Goal: Information Seeking & Learning: Learn about a topic

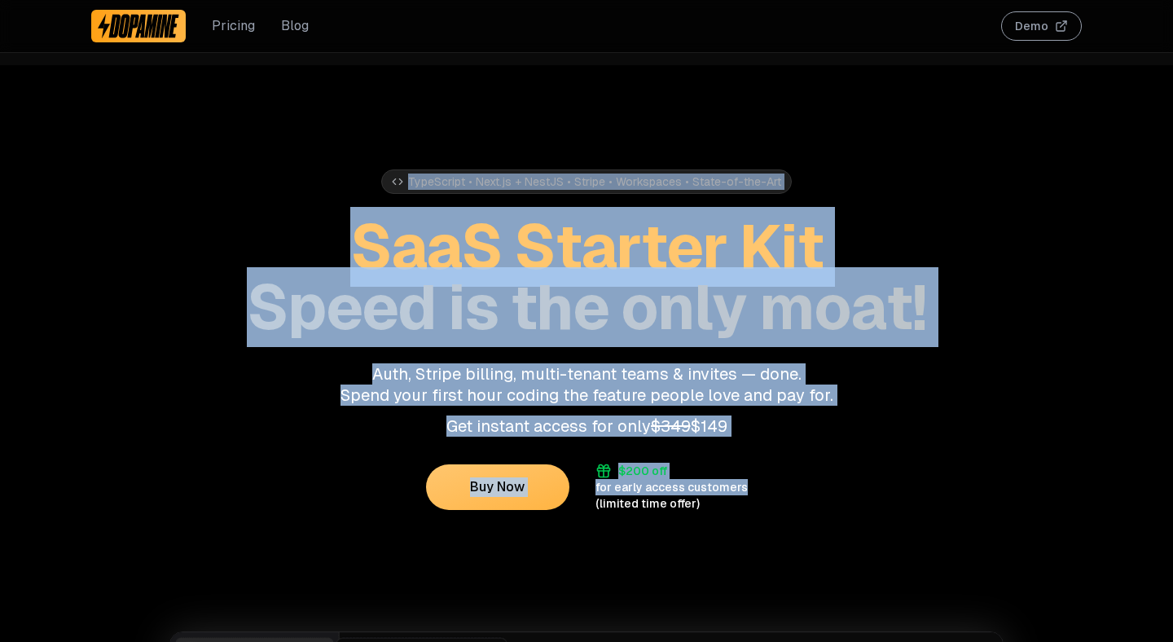
drag, startPoint x: 316, startPoint y: 211, endPoint x: 976, endPoint y: 516, distance: 726.6
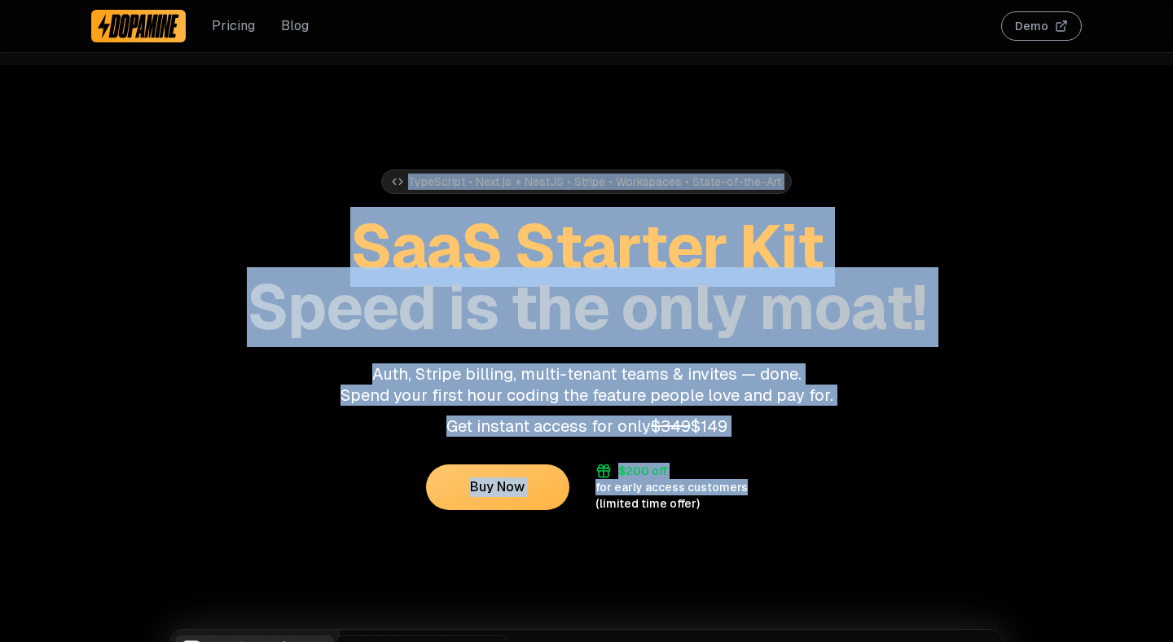
drag, startPoint x: 947, startPoint y: 505, endPoint x: 382, endPoint y: 138, distance: 673.6
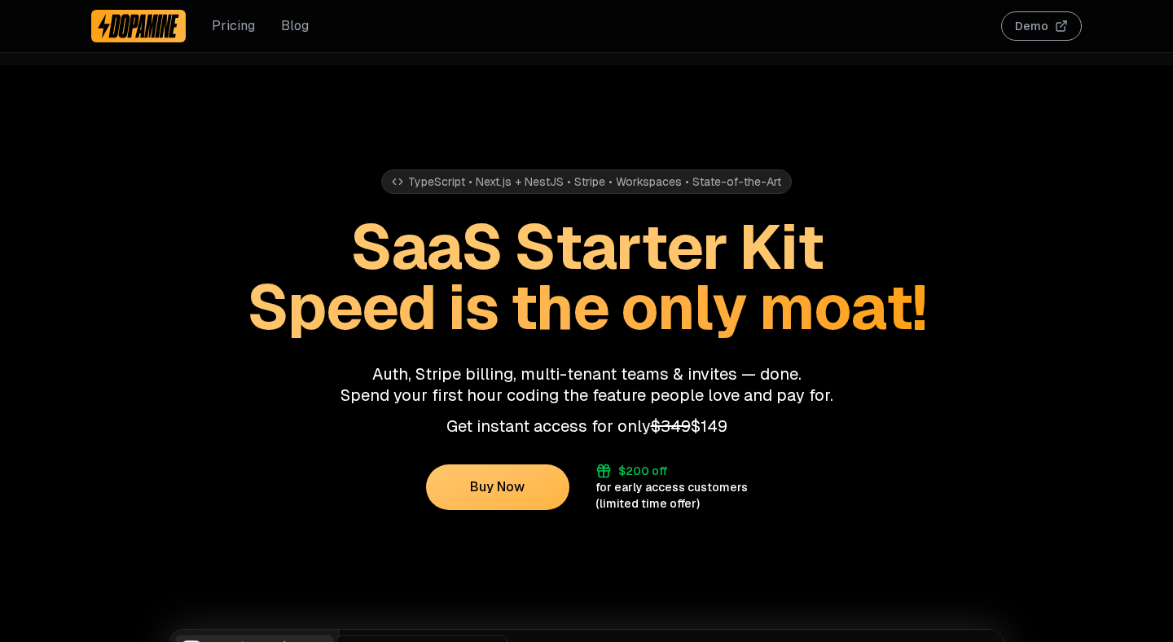
drag, startPoint x: 380, startPoint y: 138, endPoint x: 366, endPoint y: 131, distance: 16.0
click at [380, 137] on div "TypeScript • Next.js + NestJS • Stripe • Workspaces • State-of-the-Art SaaS Sta…" at bounding box center [586, 288] width 990 height 446
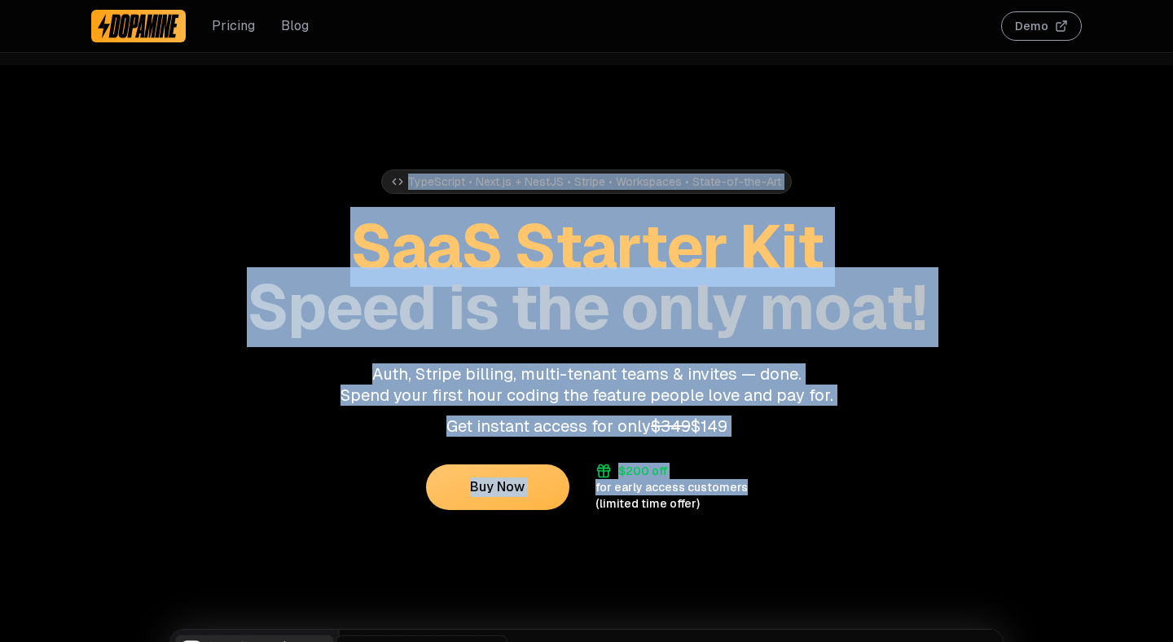
drag, startPoint x: 338, startPoint y: 127, endPoint x: 863, endPoint y: 499, distance: 643.8
click at [862, 499] on div "TypeScript • Next.js + NestJS • Stripe • Workspaces • State-of-the-Art SaaS Sta…" at bounding box center [586, 288] width 990 height 446
click at [857, 498] on div "Buy Now $200 off for early access customers (limited time offer)" at bounding box center [586, 487] width 990 height 49
drag, startPoint x: 790, startPoint y: 520, endPoint x: 310, endPoint y: 188, distance: 583.5
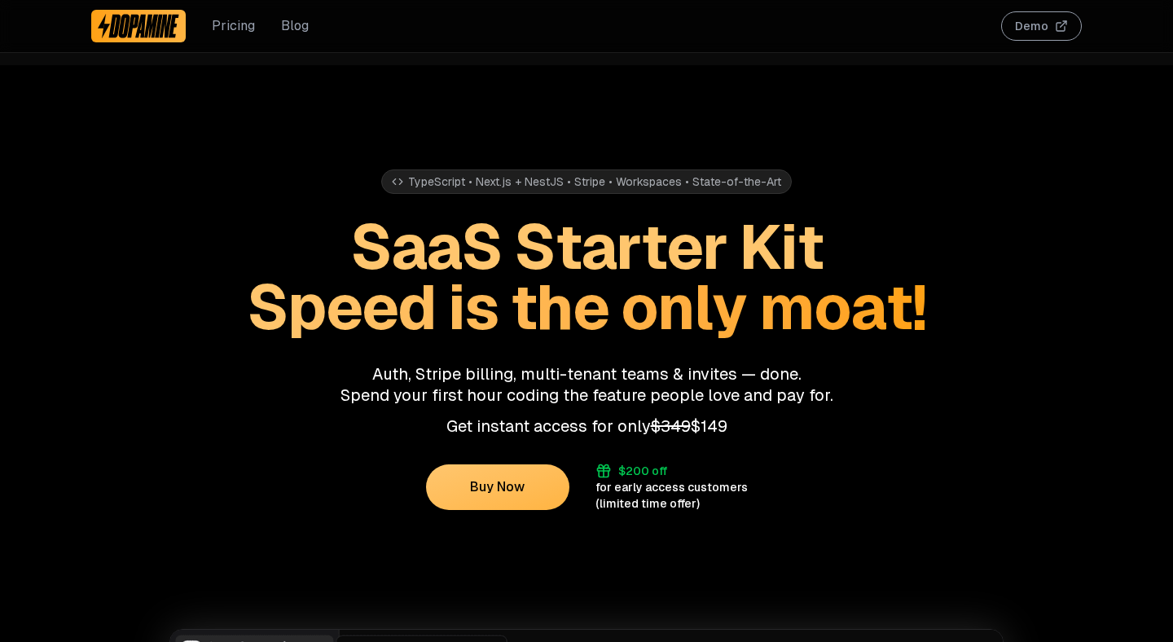
drag, startPoint x: 310, startPoint y: 190, endPoint x: 298, endPoint y: 200, distance: 16.2
click at [310, 189] on div "TypeScript • Next.js + NestJS • Stripe • Workspaces • State-of-the-Art SaaS Sta…" at bounding box center [586, 253] width 990 height 168
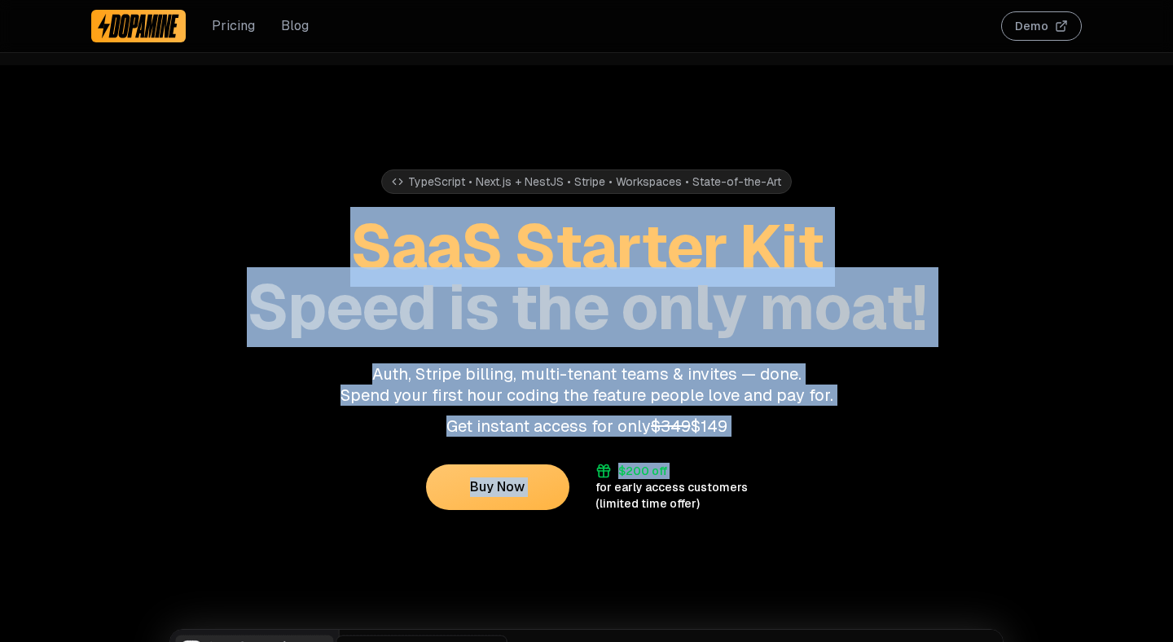
drag, startPoint x: 384, startPoint y: 283, endPoint x: 780, endPoint y: 415, distance: 417.2
click at [788, 472] on div "TypeScript • Next.js + NestJS • Stripe • Workspaces • State-of-the-Art SaaS Sta…" at bounding box center [586, 288] width 990 height 446
drag, startPoint x: 782, startPoint y: 412, endPoint x: 830, endPoint y: 433, distance: 52.5
click at [785, 413] on div "Auth, Stripe billing, multi-tenant teams & invites — done. Spend your first hou…" at bounding box center [586, 399] width 990 height 73
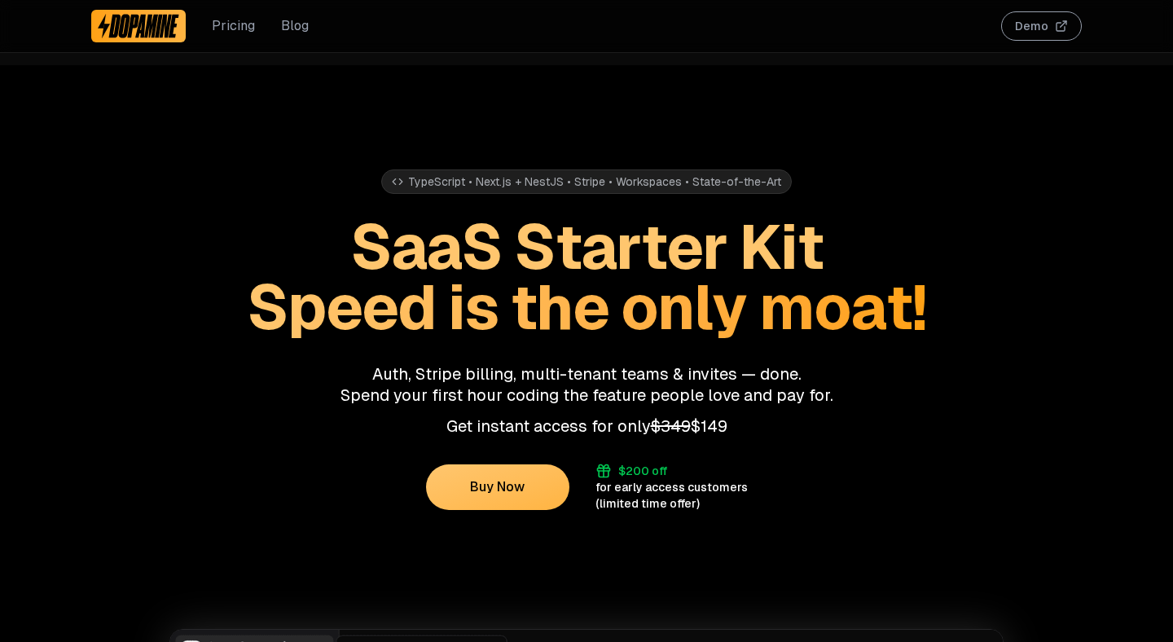
drag, startPoint x: 674, startPoint y: 389, endPoint x: 459, endPoint y: 366, distance: 217.0
click at [458, 365] on div "Auth, Stripe billing, multi-tenant teams & invites — done. Spend your first hou…" at bounding box center [586, 399] width 990 height 73
click at [459, 366] on p "Auth, Stripe billing, multi-tenant teams & invites — done. Spend your first hou…" at bounding box center [586, 384] width 990 height 42
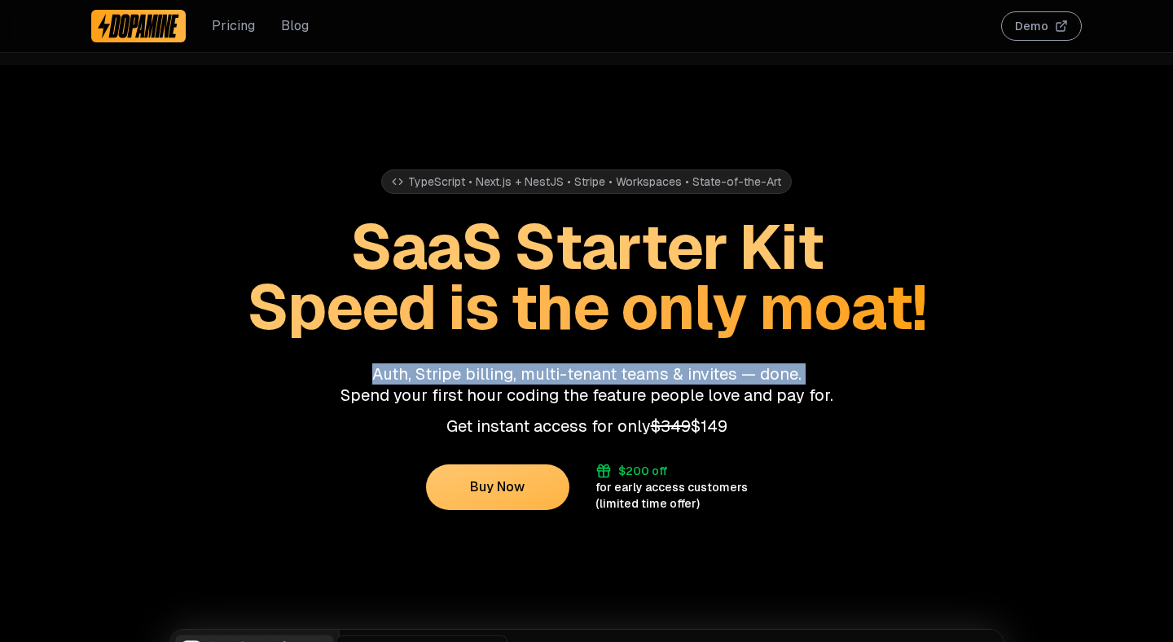
click at [459, 366] on p "Auth, Stripe billing, multi-tenant teams & invites — done. Spend your first hou…" at bounding box center [586, 384] width 990 height 42
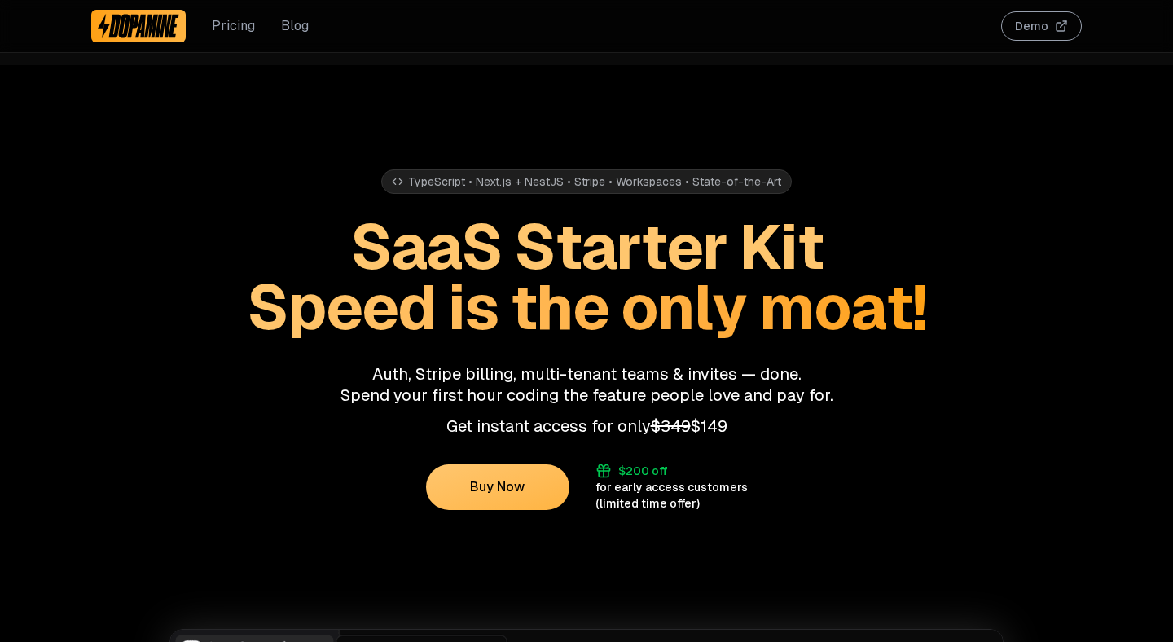
click at [481, 385] on p "Auth, Stripe billing, multi-tenant teams & invites — done. Spend your first hou…" at bounding box center [586, 384] width 990 height 42
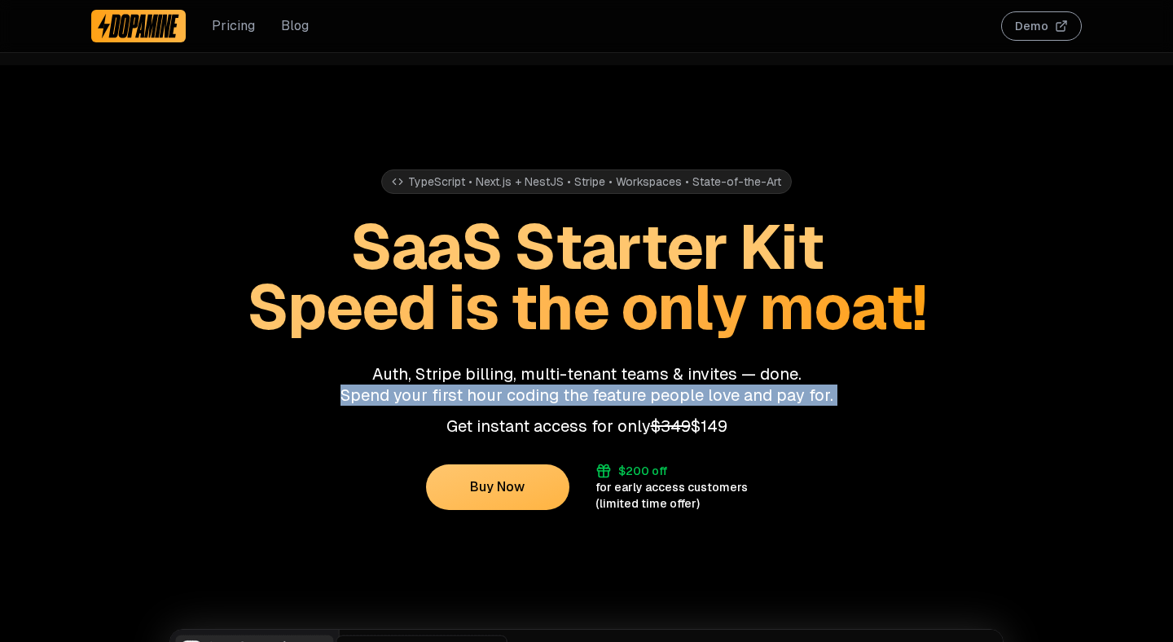
drag, startPoint x: 481, startPoint y: 385, endPoint x: 530, endPoint y: 403, distance: 52.8
click at [483, 385] on p "Auth, Stripe billing, multi-tenant teams & invites — done. Spend your first hou…" at bounding box center [586, 384] width 990 height 42
drag, startPoint x: 530, startPoint y: 403, endPoint x: 421, endPoint y: 383, distance: 111.0
click at [530, 403] on p "Auth, Stripe billing, multi-tenant teams & invites — done. Spend your first hou…" at bounding box center [586, 384] width 990 height 42
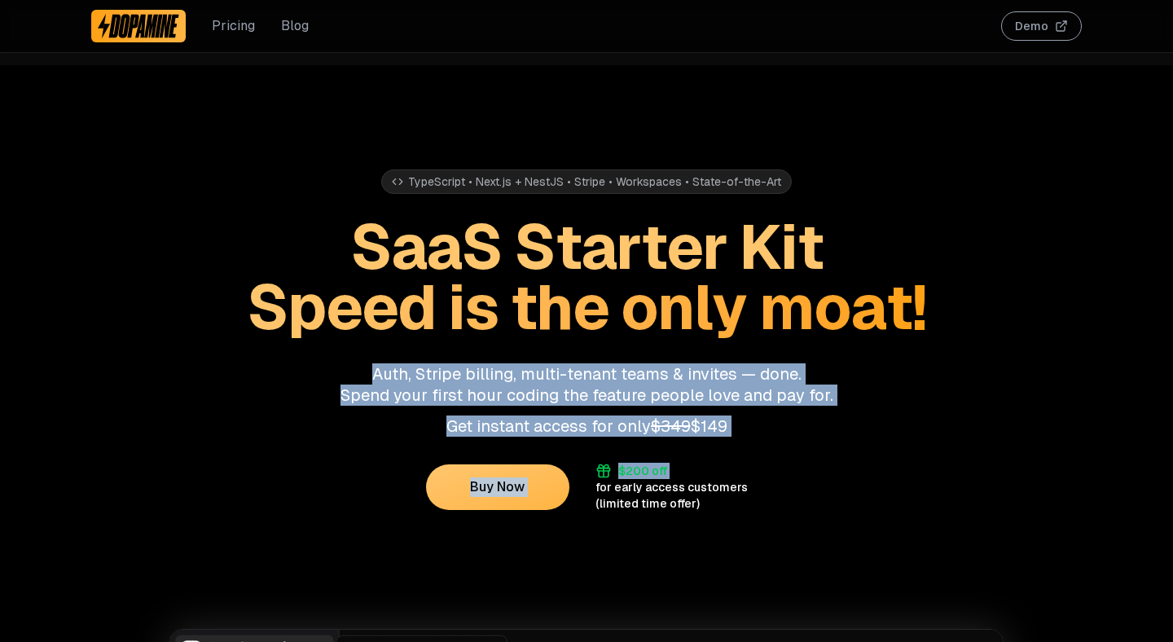
drag, startPoint x: 586, startPoint y: 413, endPoint x: 749, endPoint y: 437, distance: 164.7
click at [746, 437] on div "TypeScript • Next.js + NestJS • Stripe • Workspaces • State-of-the-Art SaaS Sta…" at bounding box center [586, 288] width 990 height 446
drag, startPoint x: 749, startPoint y: 437, endPoint x: 813, endPoint y: 436, distance: 63.5
click at [751, 437] on div "TypeScript • Next.js + NestJS • Stripe • Workspaces • State-of-the-Art SaaS Sta…" at bounding box center [586, 288] width 990 height 446
drag, startPoint x: 570, startPoint y: 389, endPoint x: 386, endPoint y: 365, distance: 185.7
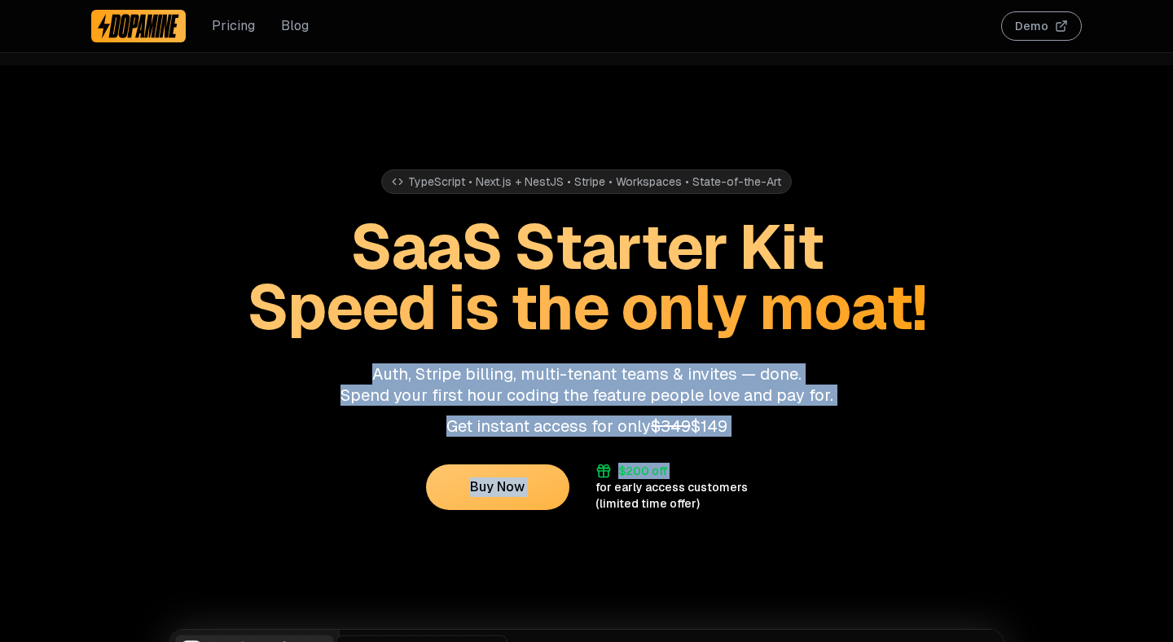
click at [375, 357] on div "TypeScript • Next.js + NestJS • Stripe • Workspaces • State-of-the-Art SaaS Sta…" at bounding box center [586, 288] width 990 height 446
click at [393, 371] on p "Auth, Stripe billing, multi-tenant teams & invites — done. Spend your first hou…" at bounding box center [586, 384] width 990 height 42
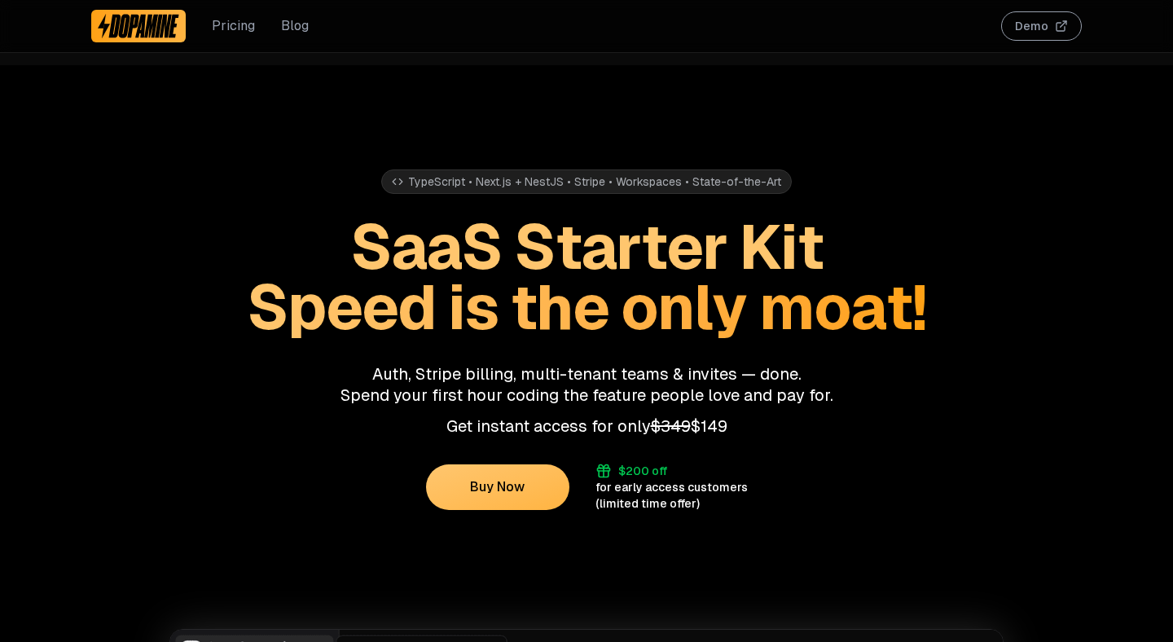
click at [415, 387] on p "Auth, Stripe billing, multi-tenant teams & invites — done. Spend your first hou…" at bounding box center [586, 384] width 990 height 42
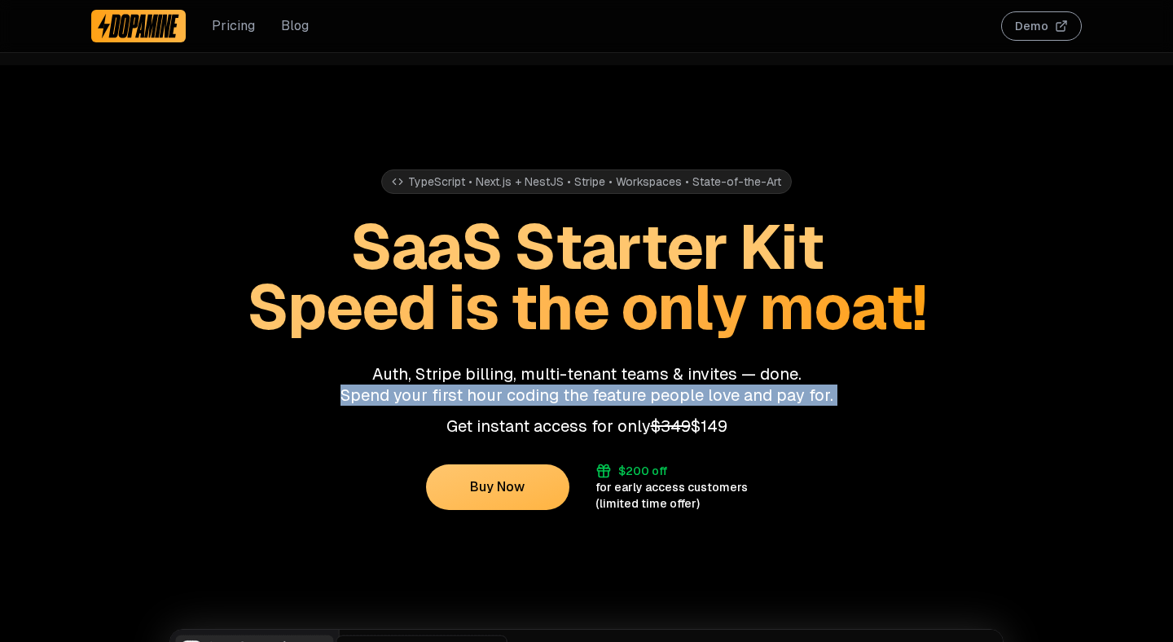
drag, startPoint x: 415, startPoint y: 387, endPoint x: 509, endPoint y: 418, distance: 99.4
click at [419, 388] on p "Auth, Stripe billing, multi-tenant teams & invites — done. Spend your first hou…" at bounding box center [586, 384] width 990 height 42
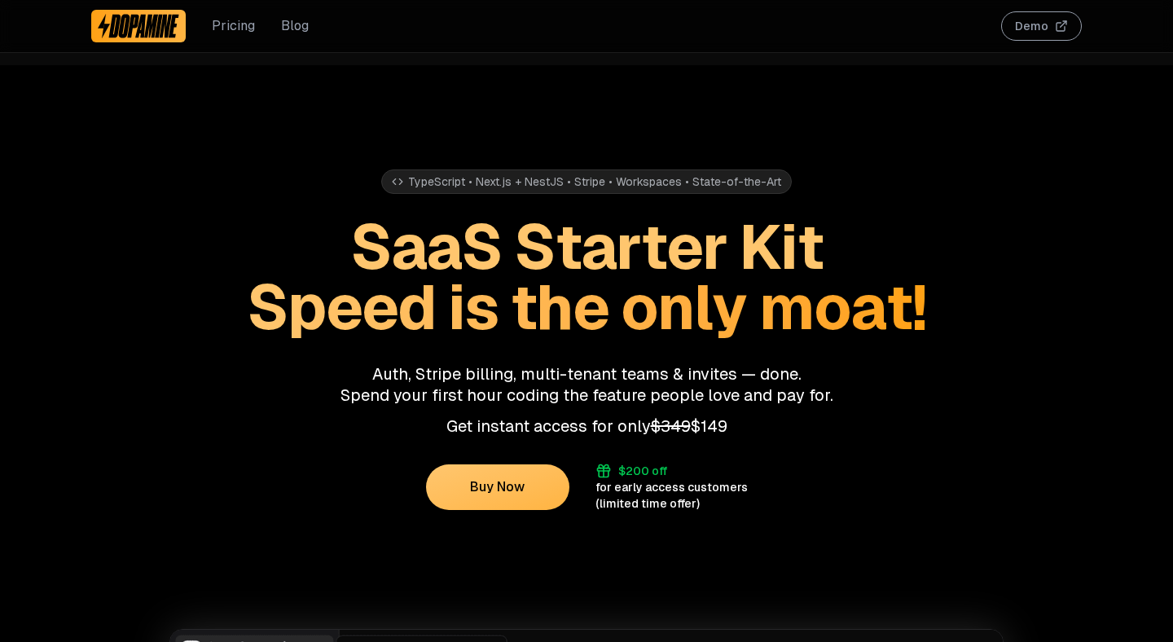
drag, startPoint x: 517, startPoint y: 419, endPoint x: 549, endPoint y: 436, distance: 35.7
click at [518, 419] on p "Get instant access for only $349 $149" at bounding box center [586, 425] width 990 height 21
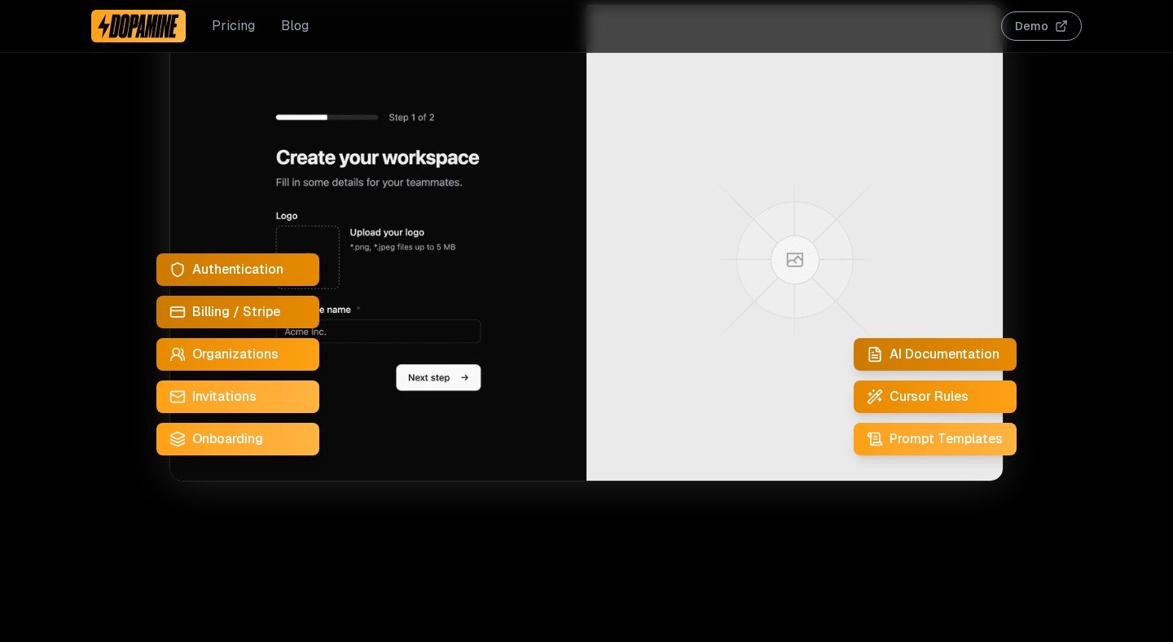
scroll to position [617, 0]
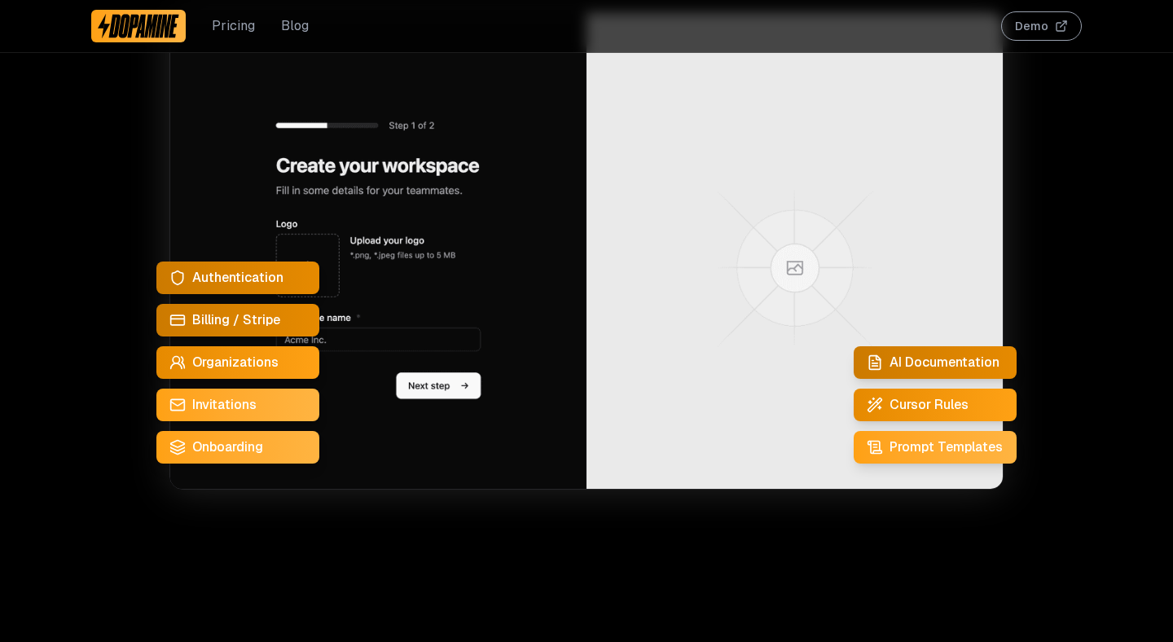
click at [949, 396] on span "Cursor Rules" at bounding box center [928, 405] width 79 height 20
click at [946, 373] on div "AI Documentation" at bounding box center [935, 362] width 163 height 33
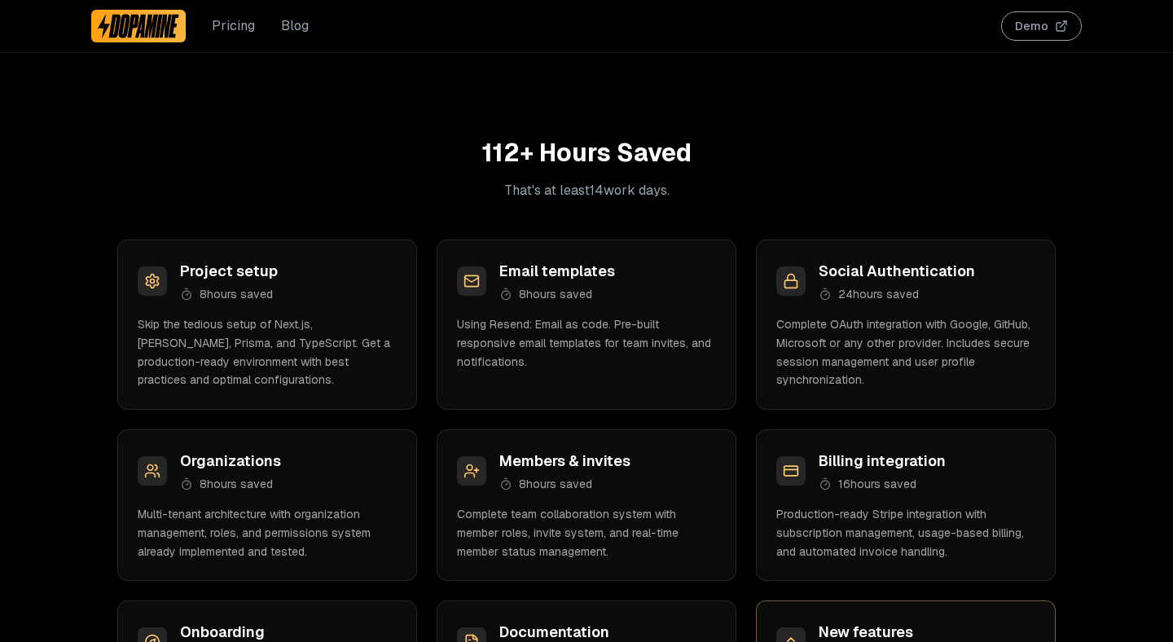
scroll to position [2414, 0]
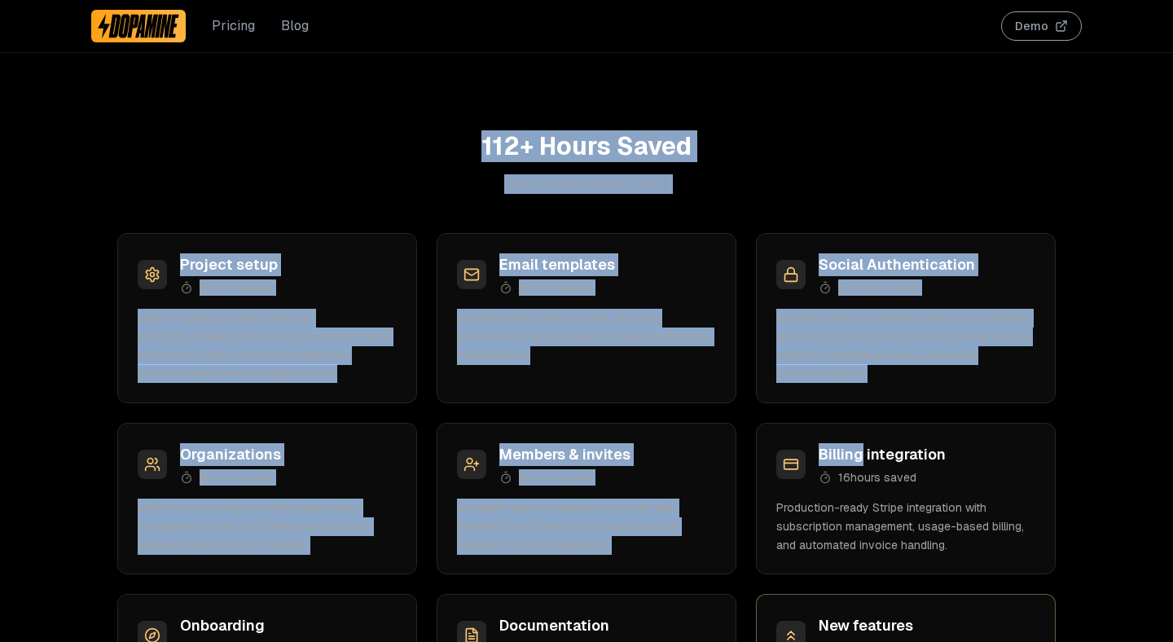
drag, startPoint x: 487, startPoint y: 129, endPoint x: 882, endPoint y: 445, distance: 505.8
click at [866, 449] on div "TypeScript • Next.js + NestJS • Stripe • Workspaces • State-of-the-Art SaaS Sta…" at bounding box center [586, 522] width 1042 height 5742
click at [764, 155] on h2 "112 + Hours Saved" at bounding box center [586, 146] width 990 height 29
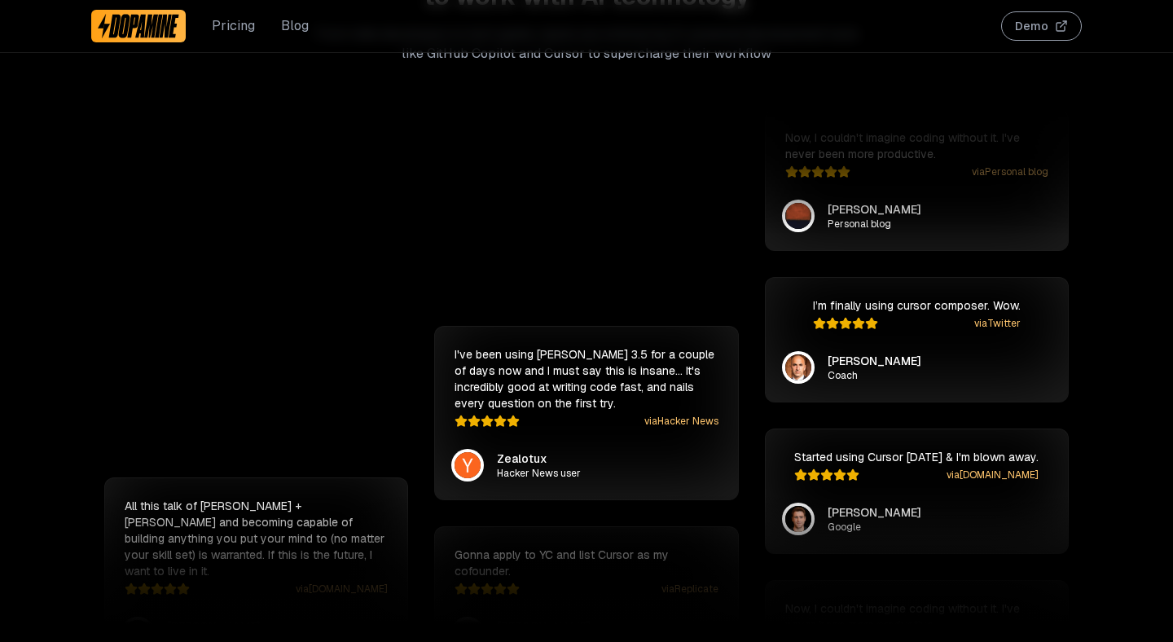
scroll to position [3264, 0]
